Goal: Task Accomplishment & Management: Use online tool/utility

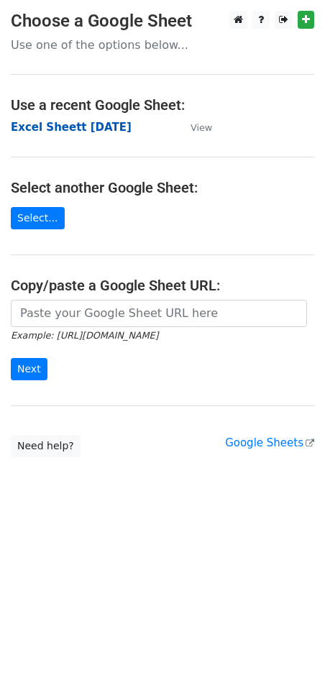
click at [71, 126] on strong "Excel Sheett [DATE]" at bounding box center [71, 127] width 121 height 13
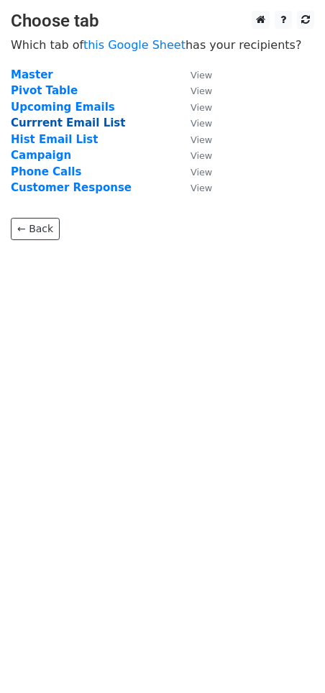
click at [61, 120] on strong "Currrent Email List" at bounding box center [68, 123] width 114 height 13
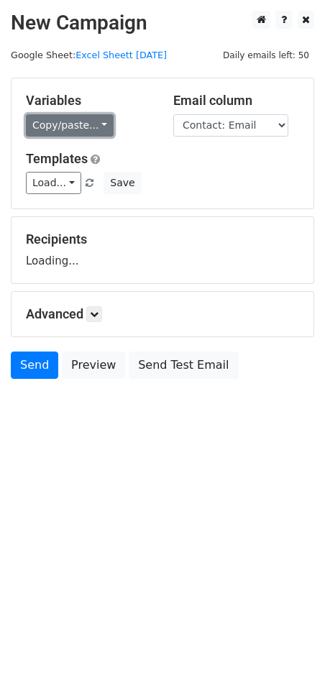
click at [93, 122] on link "Copy/paste..." at bounding box center [70, 125] width 88 height 22
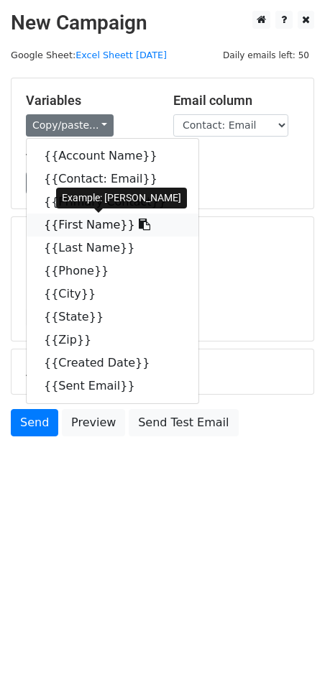
click at [86, 224] on link "{{First Name}}" at bounding box center [113, 225] width 172 height 23
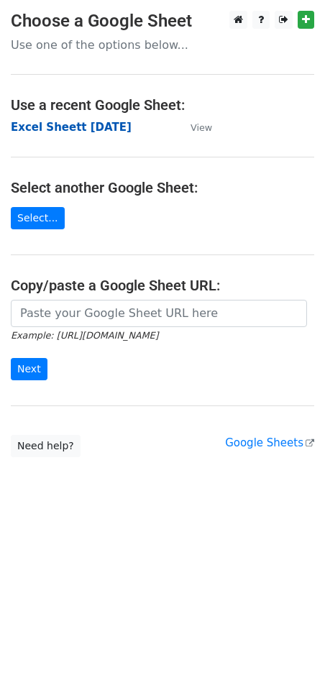
click at [86, 129] on strong "Excel Sheett 6-8-25" at bounding box center [71, 127] width 121 height 13
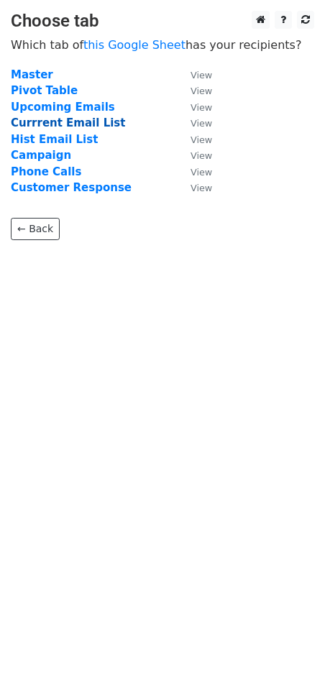
click at [70, 124] on strong "Currrent Email List" at bounding box center [68, 123] width 114 height 13
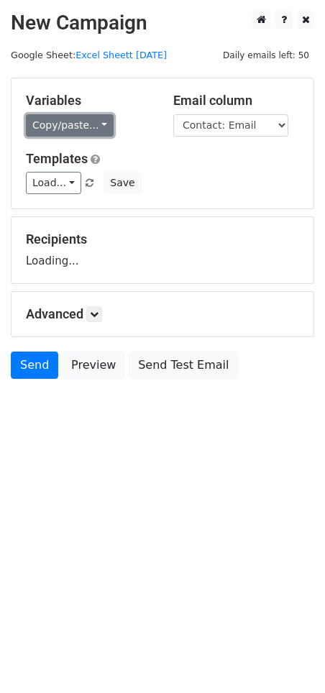
click at [93, 127] on link "Copy/paste..." at bounding box center [70, 125] width 88 height 22
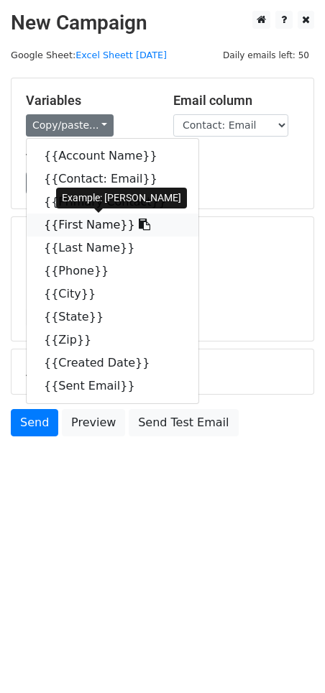
click at [85, 224] on link "{{First Name}}" at bounding box center [113, 225] width 172 height 23
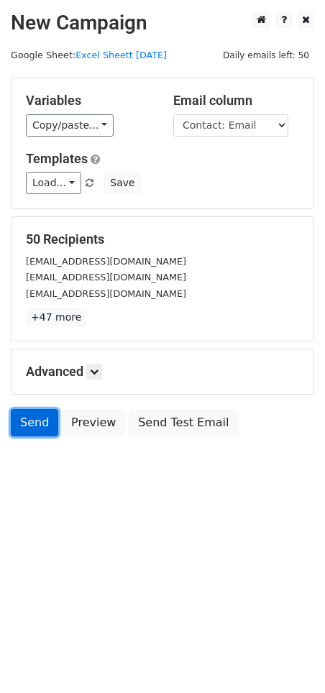
click at [37, 421] on link "Send" at bounding box center [34, 422] width 47 height 27
